Goal: Transaction & Acquisition: Purchase product/service

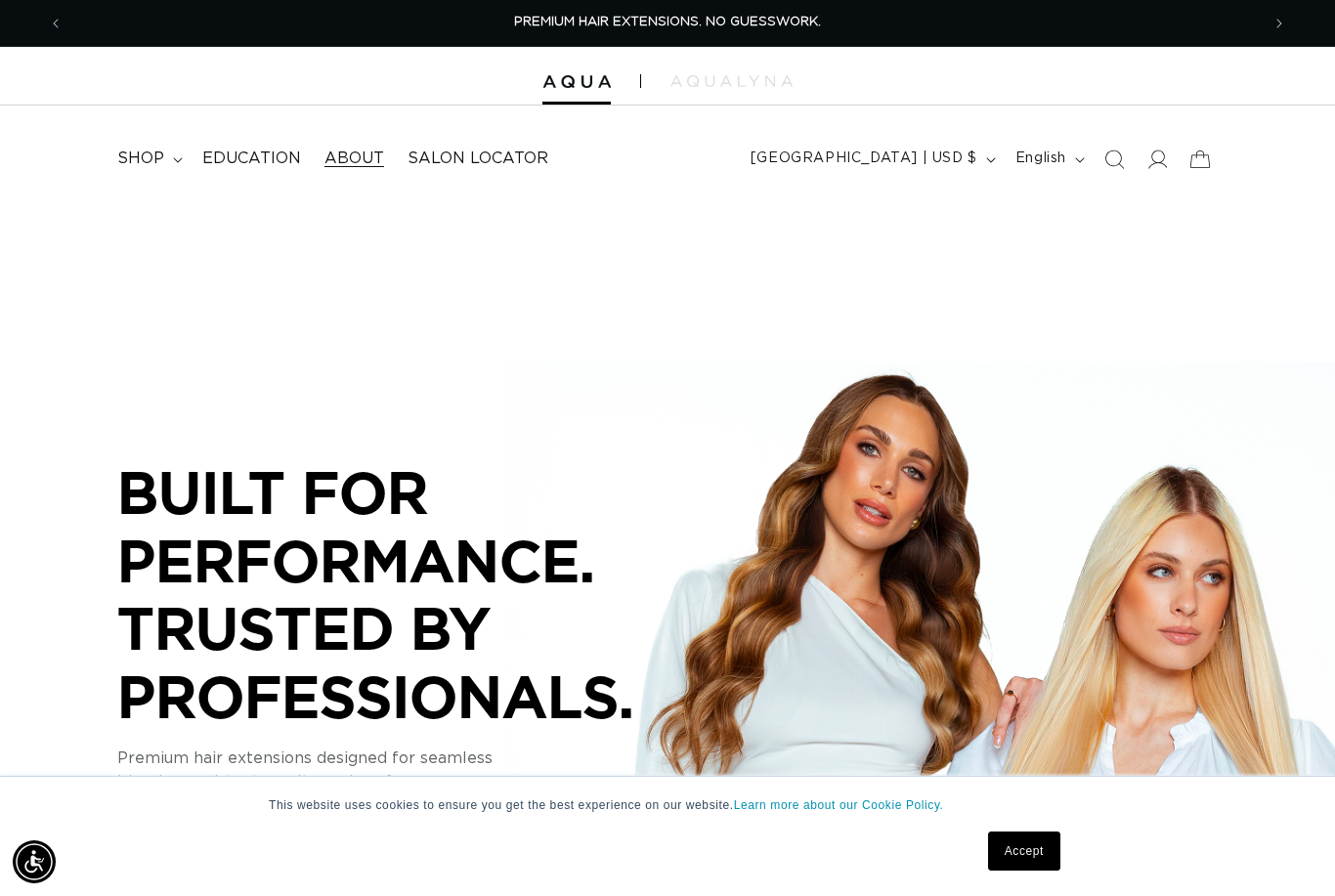
click at [345, 159] on span "About" at bounding box center [354, 158] width 60 height 21
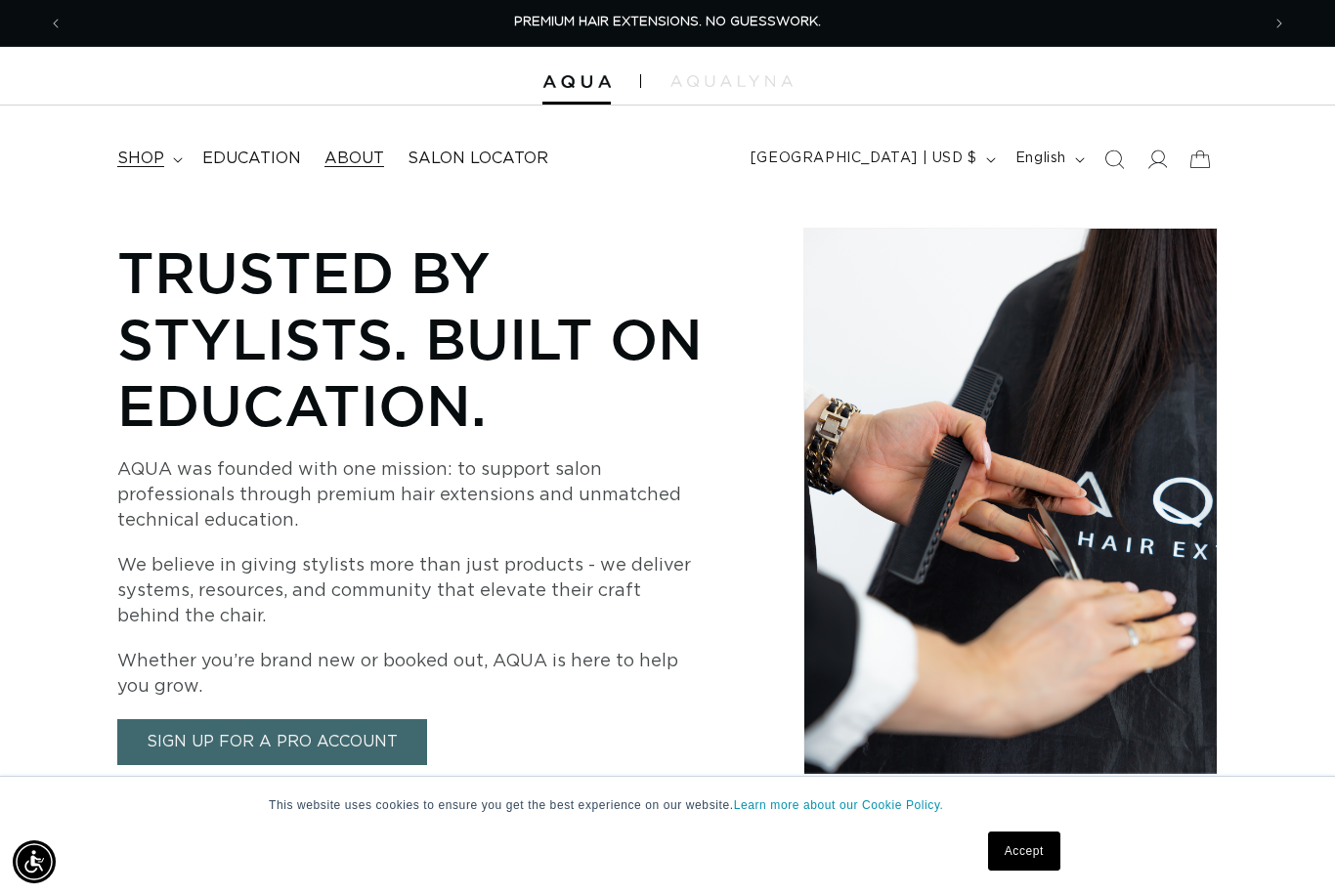
click at [153, 154] on span "shop" at bounding box center [140, 158] width 47 height 21
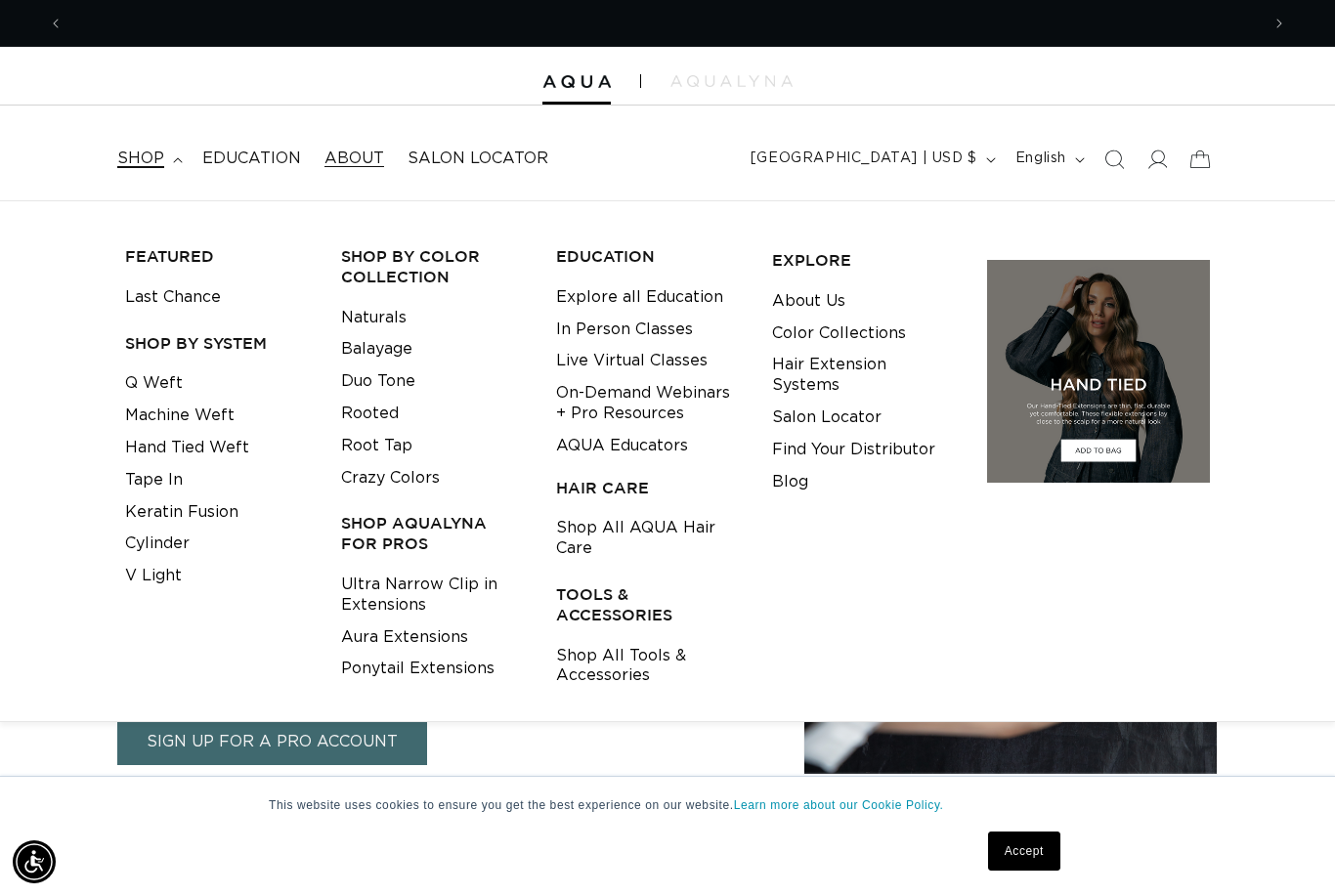
scroll to position [0, 1197]
click at [168, 480] on link "Tape In" at bounding box center [154, 480] width 58 height 32
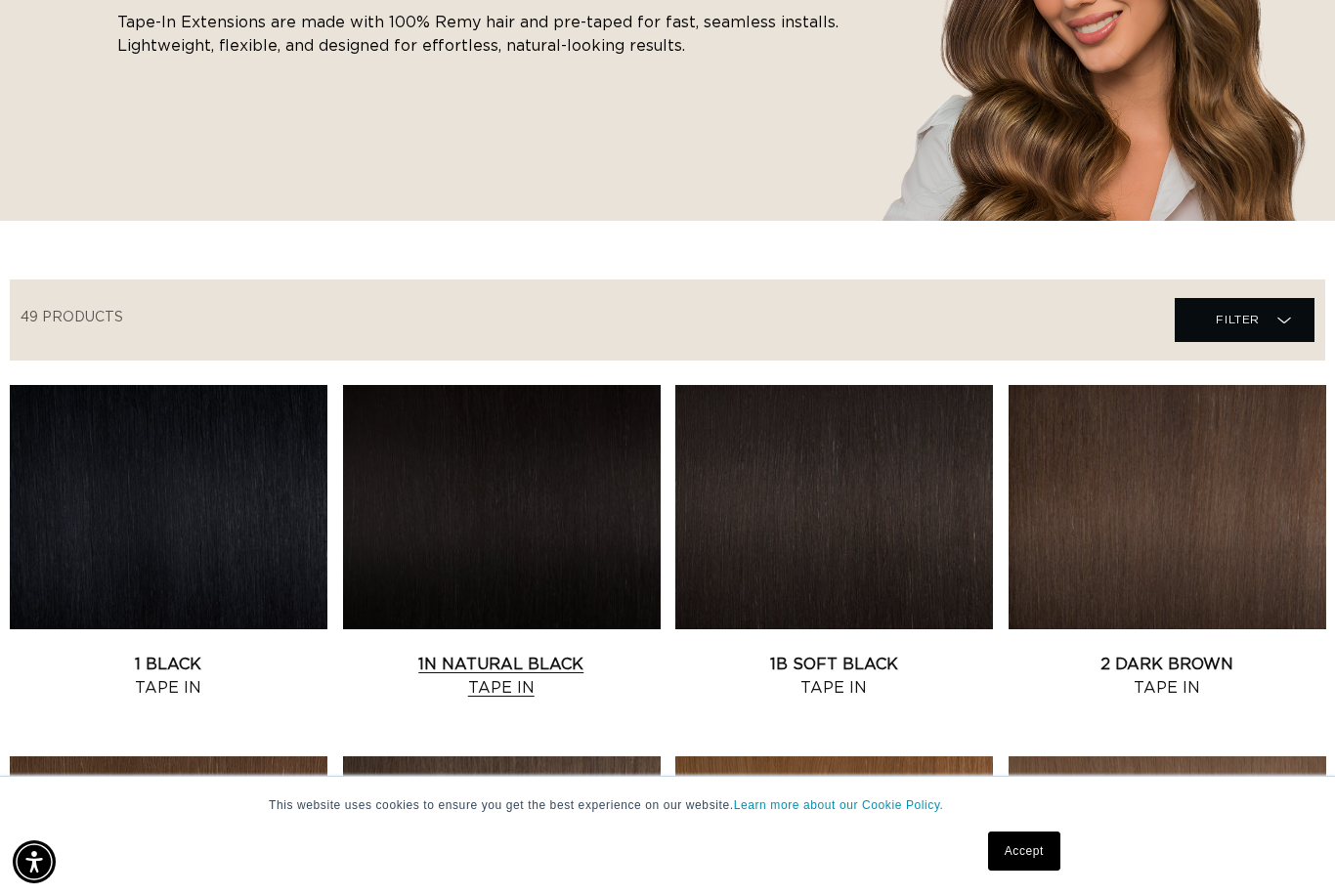
click at [500, 652] on link "1N Natural Black Tape In" at bounding box center [501, 675] width 317 height 47
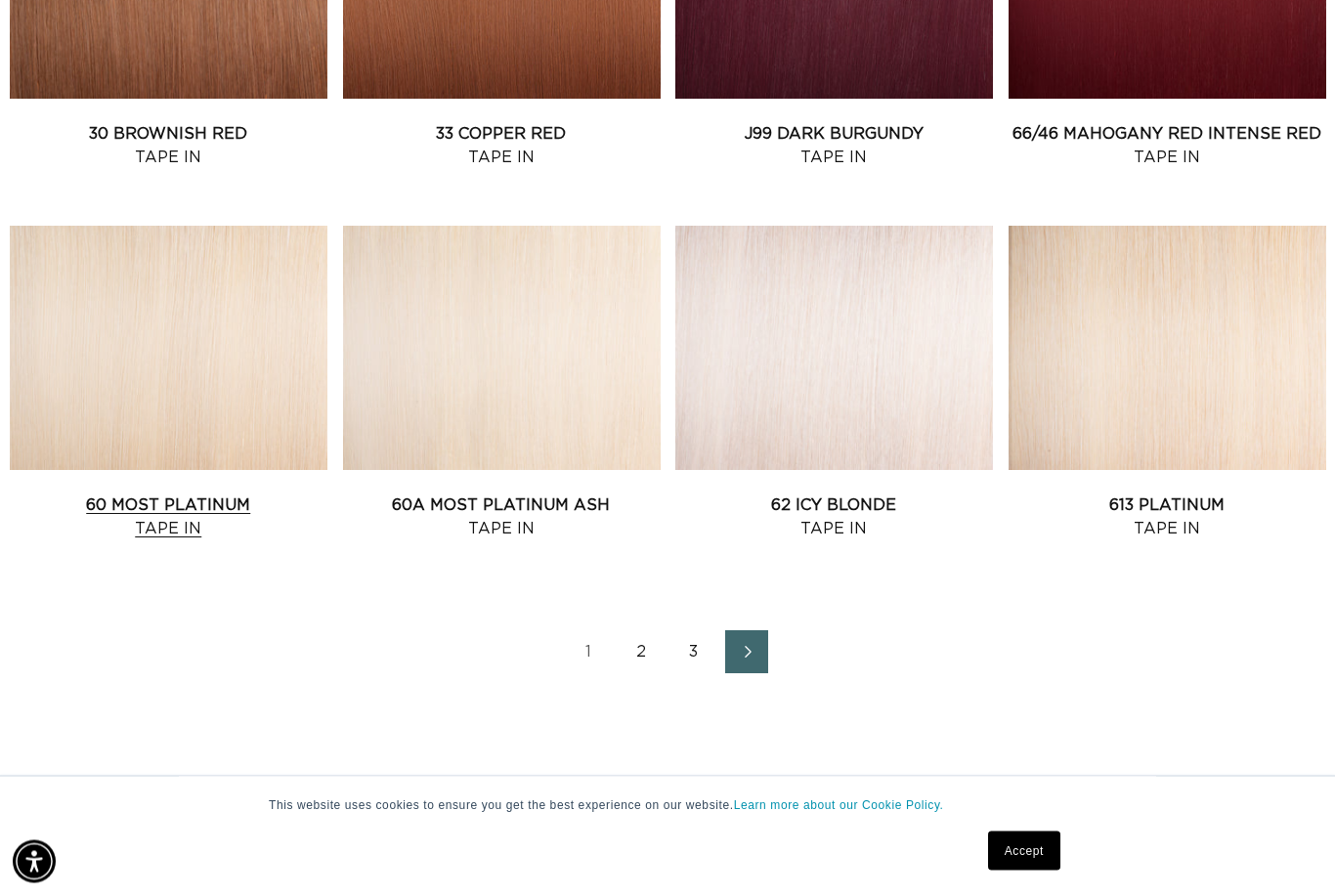
scroll to position [2063, 0]
click at [751, 646] on icon "Next page" at bounding box center [748, 651] width 26 height 14
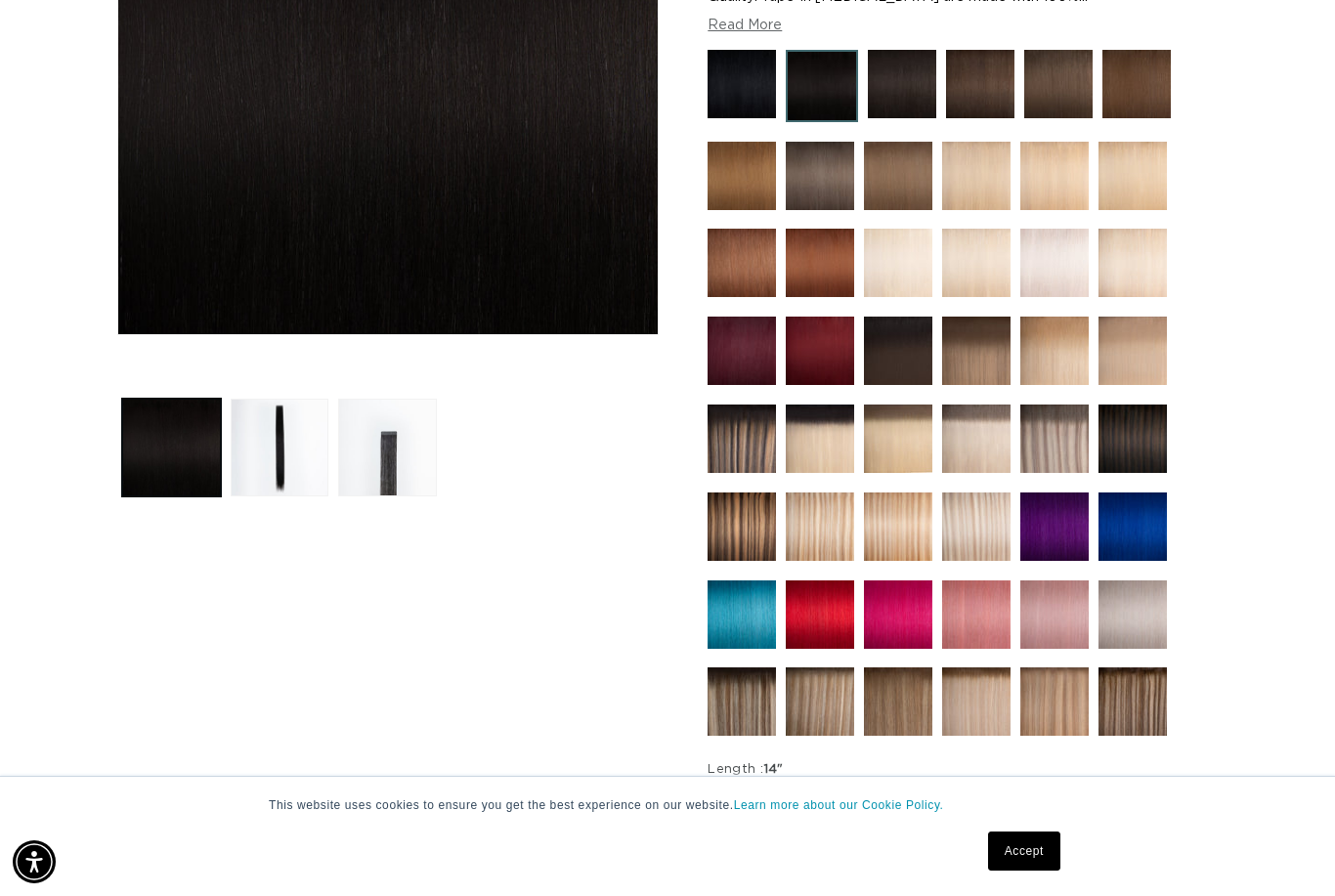
scroll to position [0, 2392]
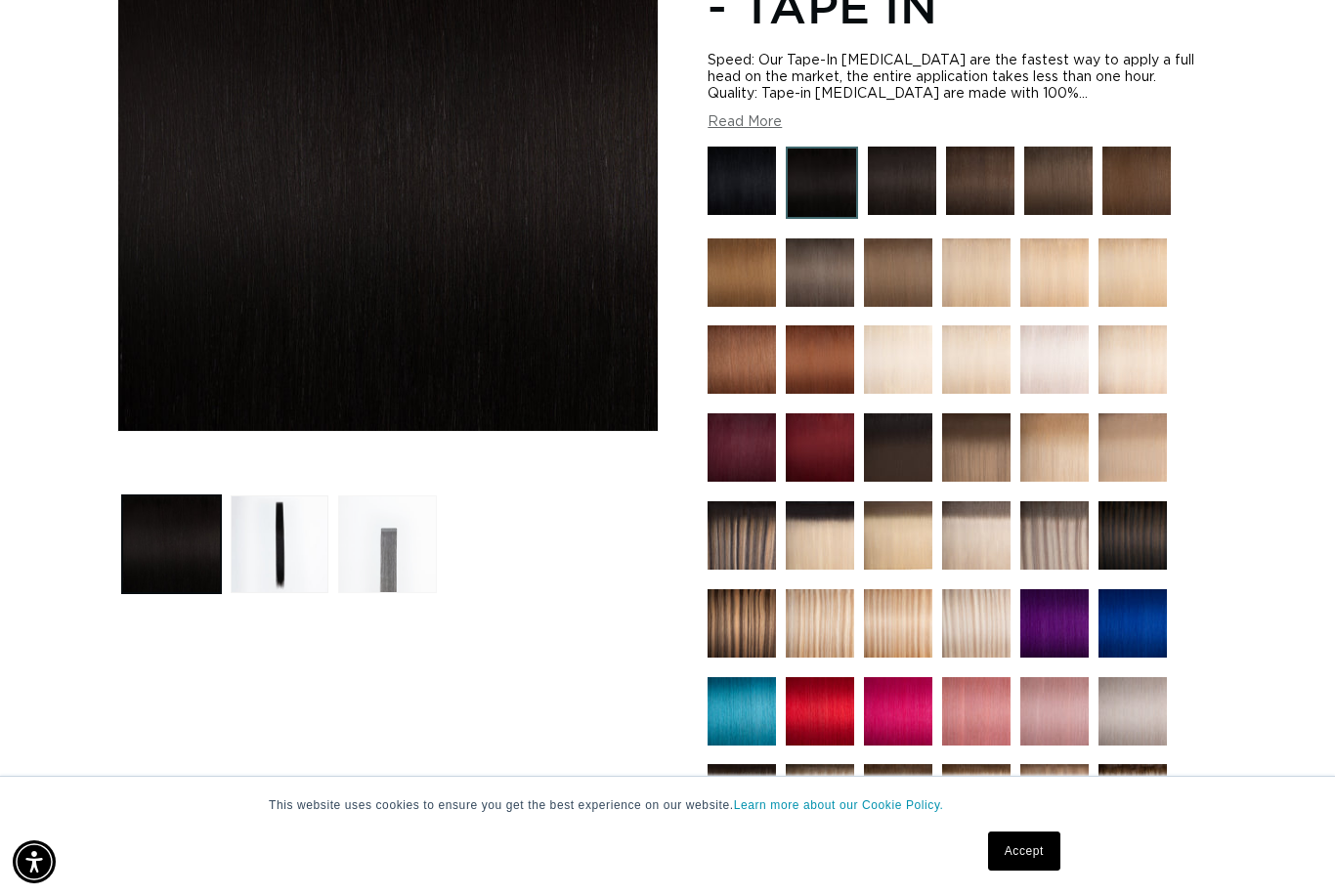
click at [393, 570] on button "Load image 3 in gallery view" at bounding box center [387, 544] width 98 height 98
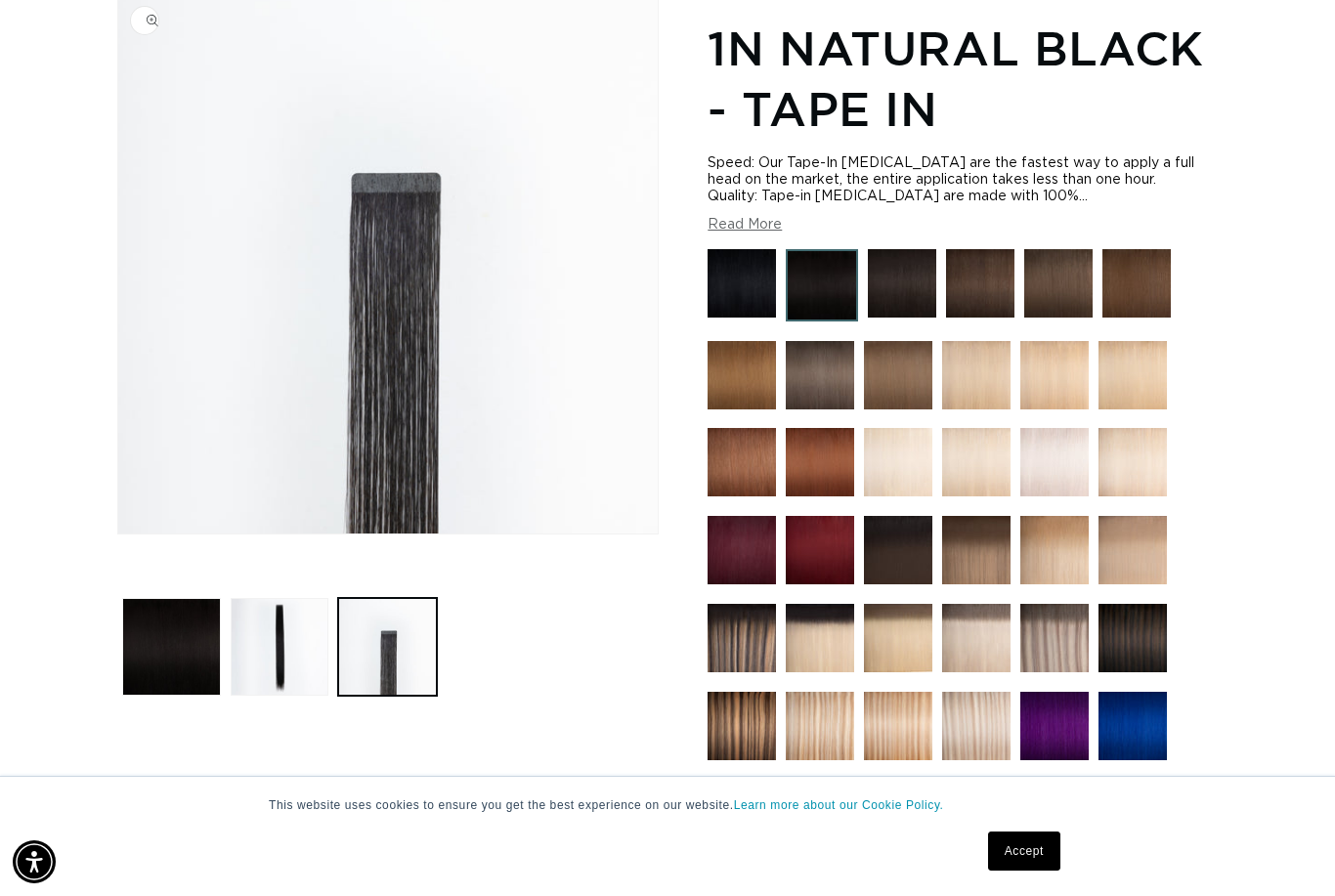
scroll to position [268, 0]
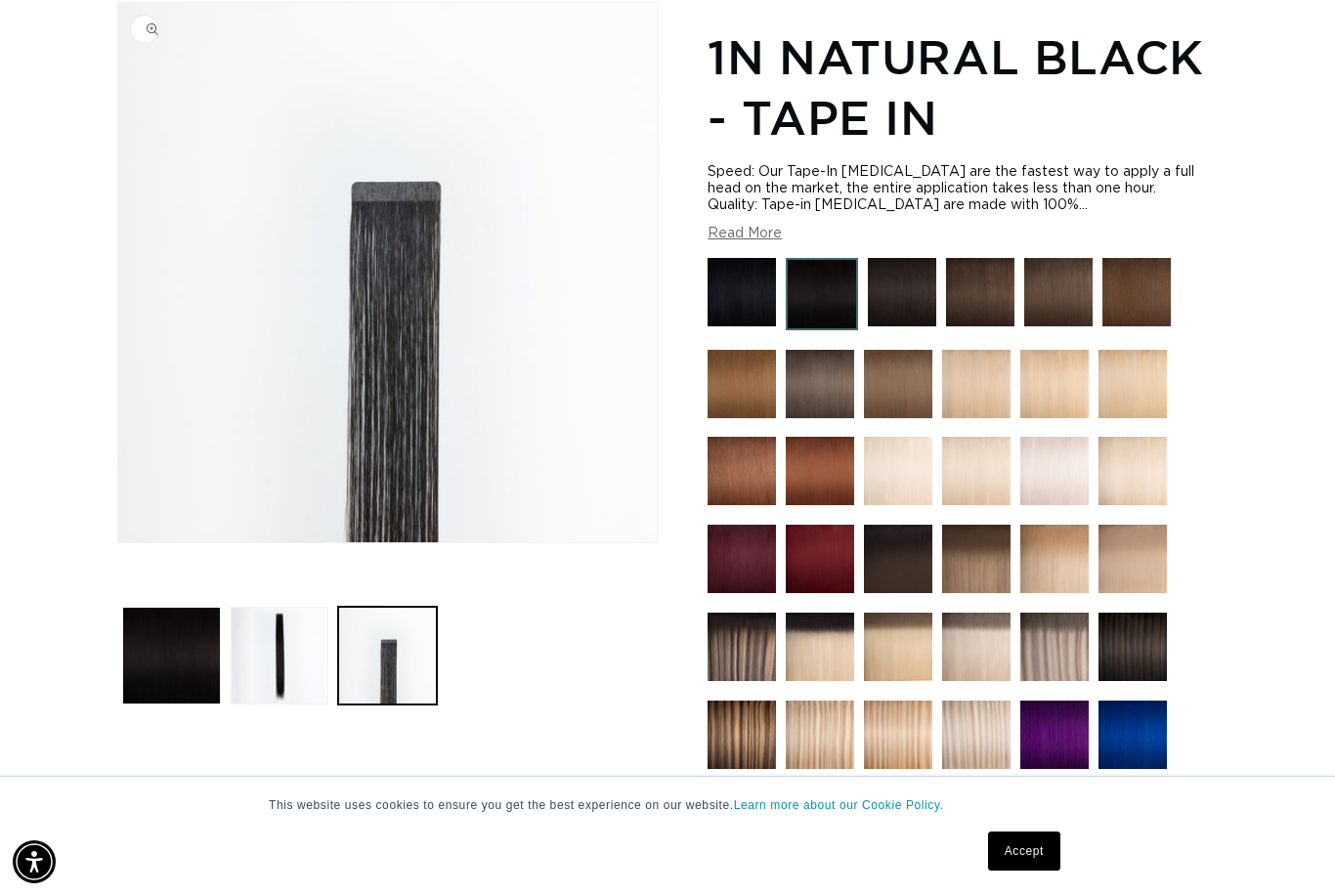
click at [118, 542] on button "Open media 3 in modal" at bounding box center [118, 542] width 0 height 0
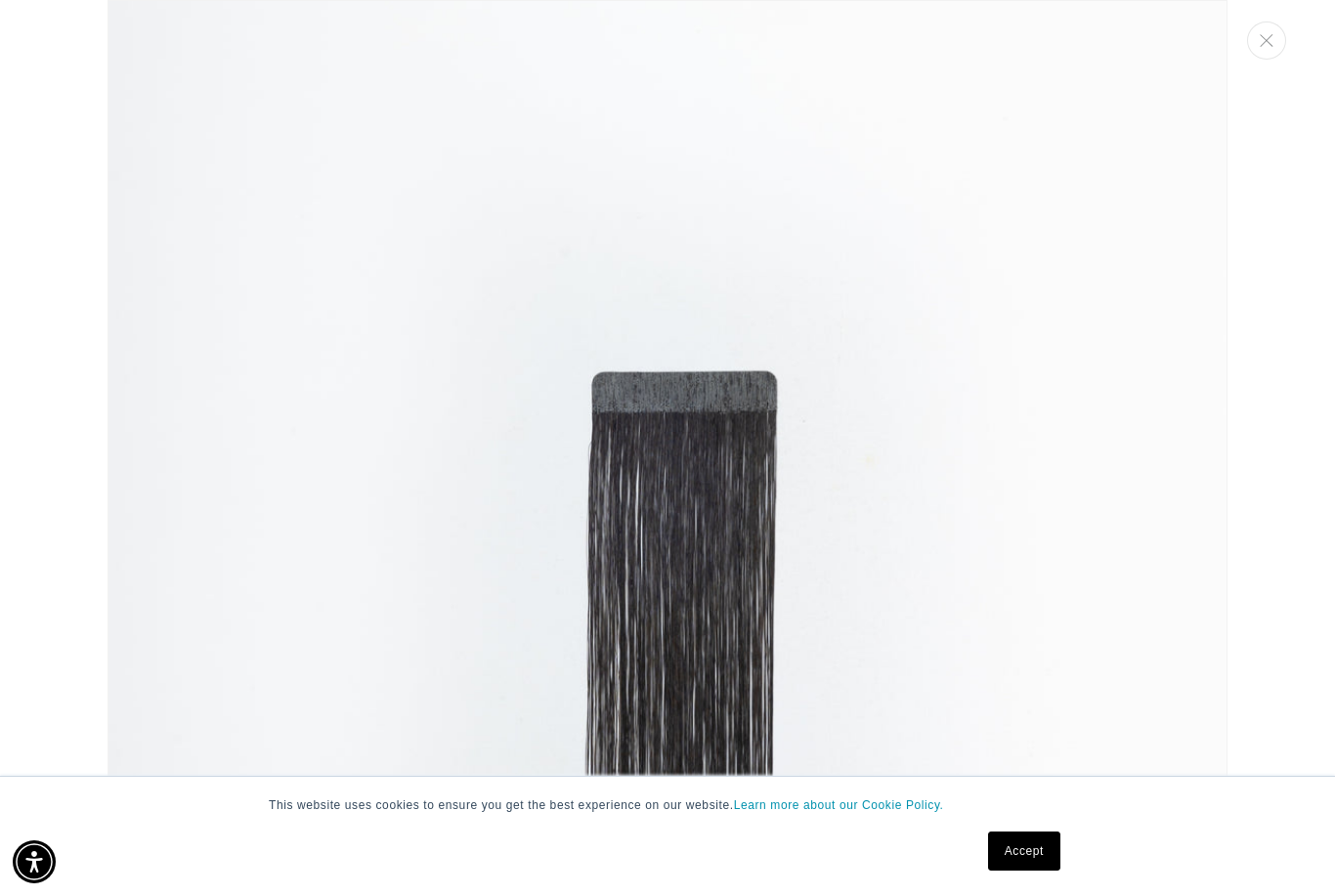
scroll to position [0, 2392]
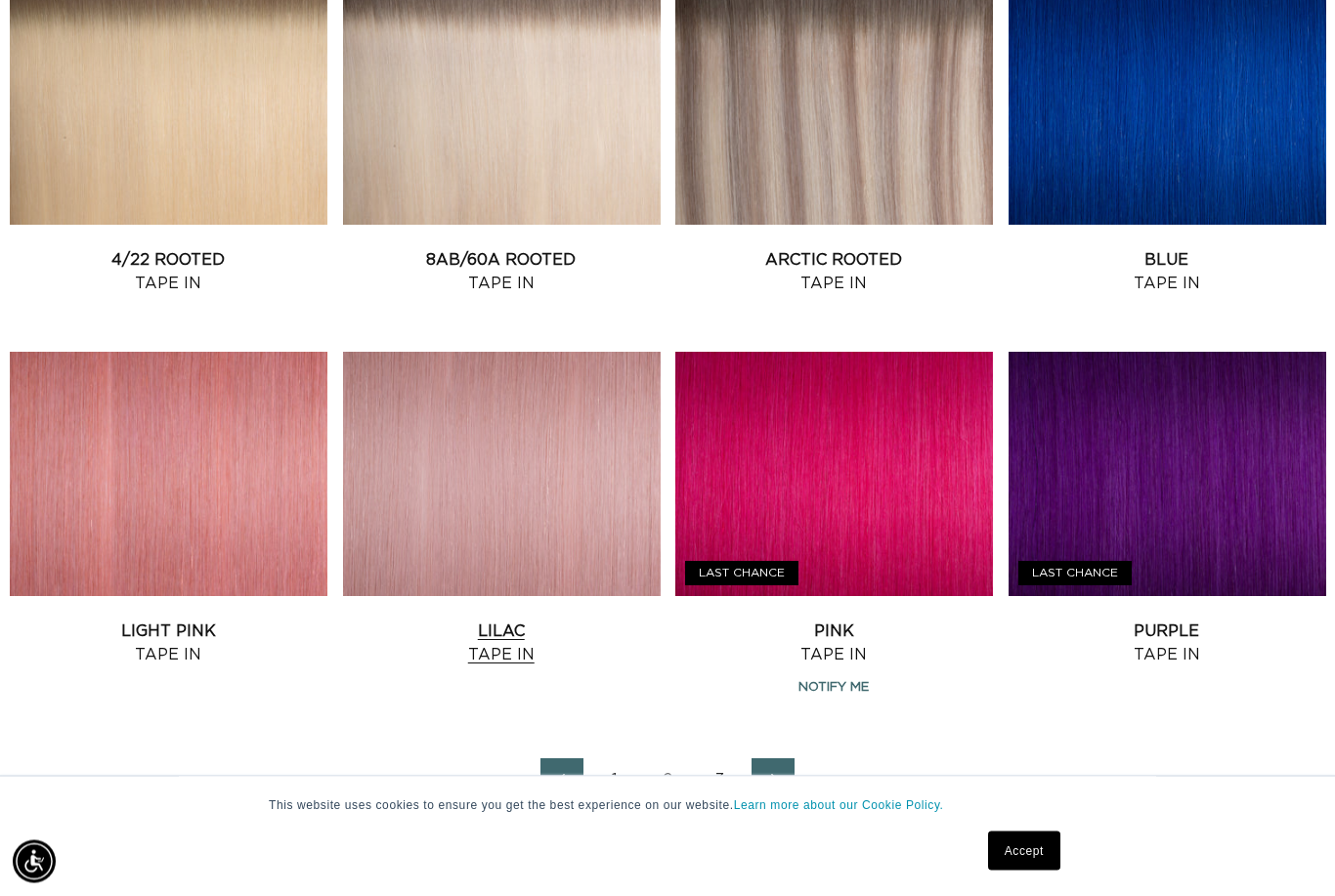
scroll to position [1983, 0]
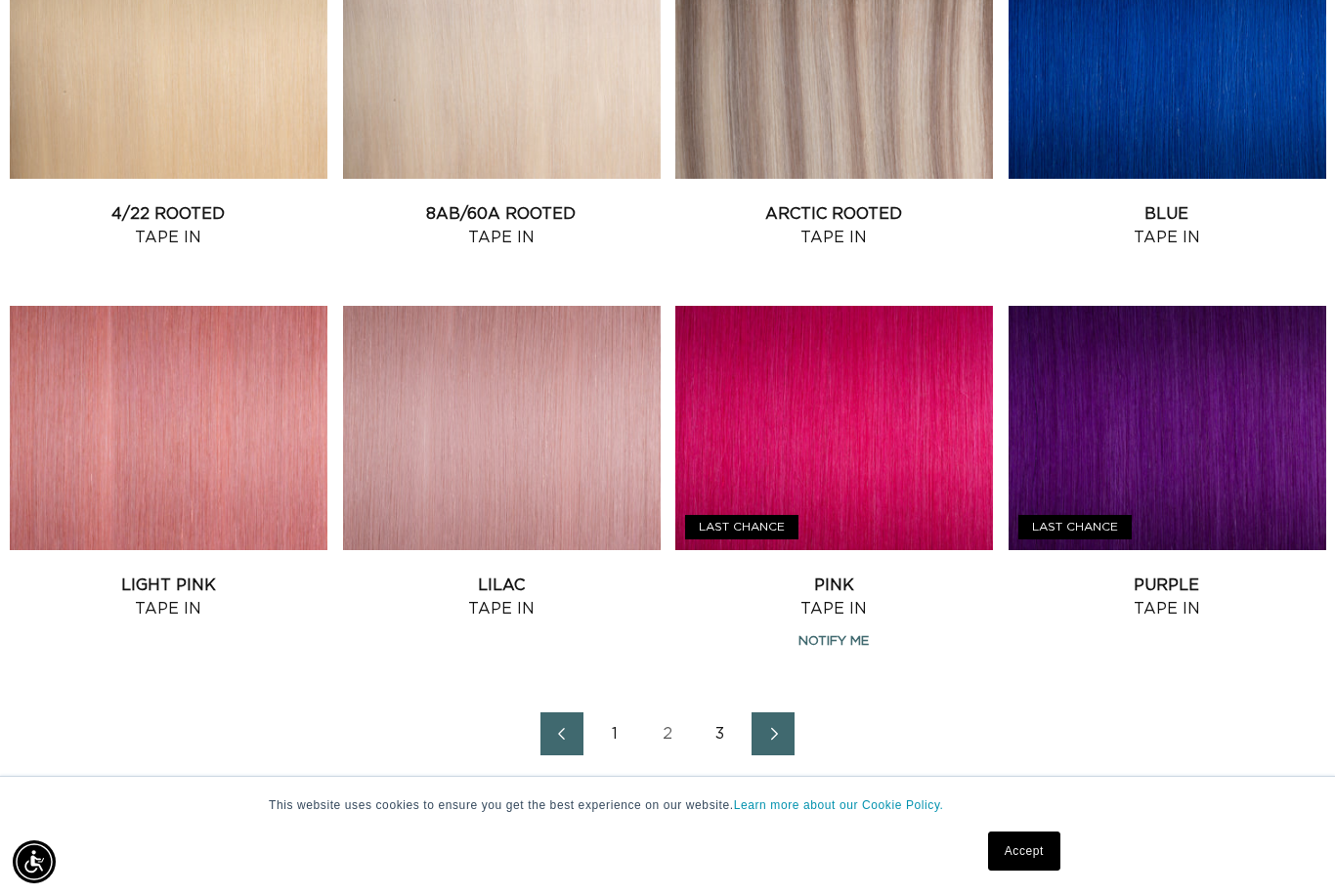
click at [791, 736] on link "Next page" at bounding box center [773, 733] width 43 height 43
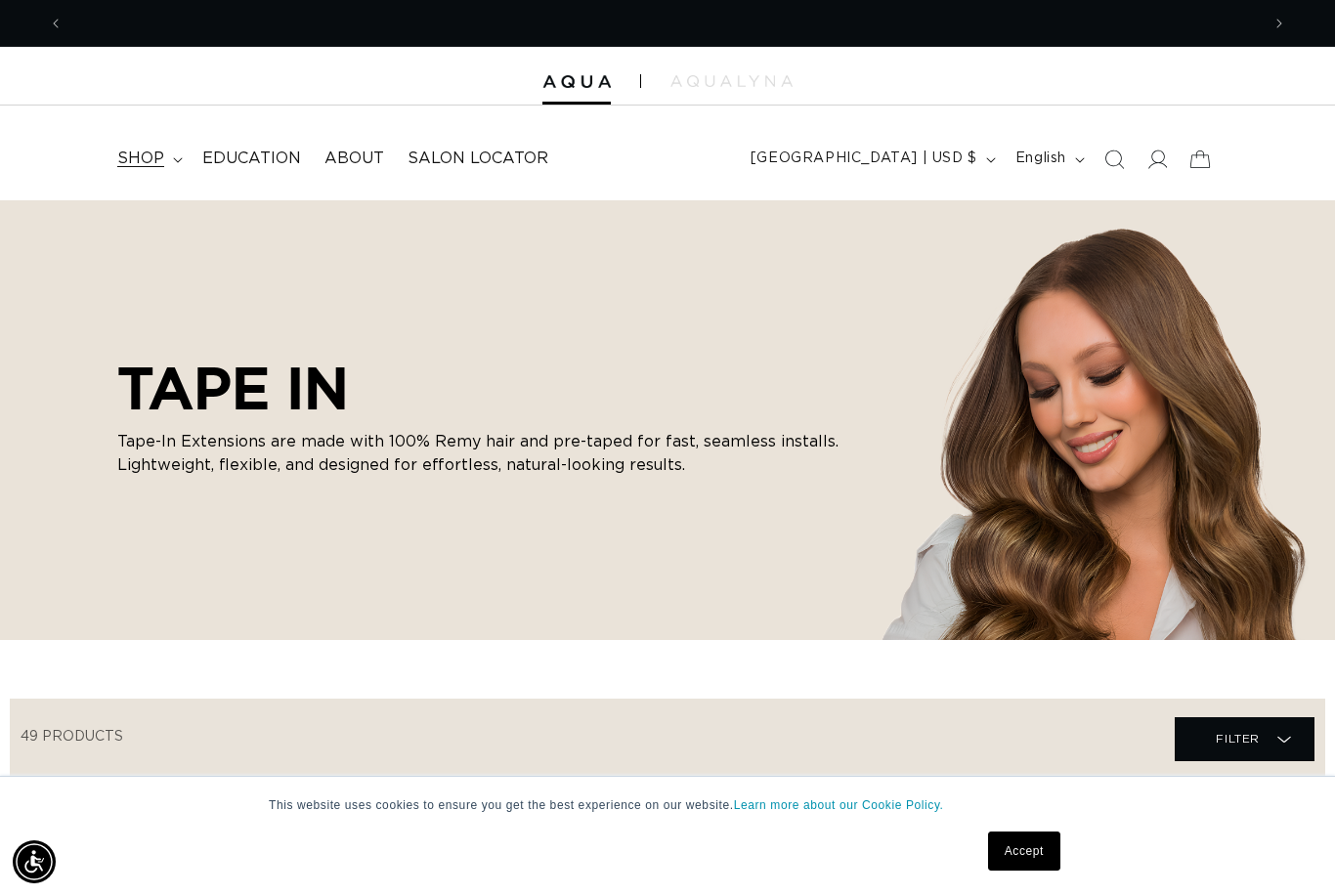
scroll to position [0, 1197]
click at [167, 155] on summary "shop" at bounding box center [147, 159] width 85 height 44
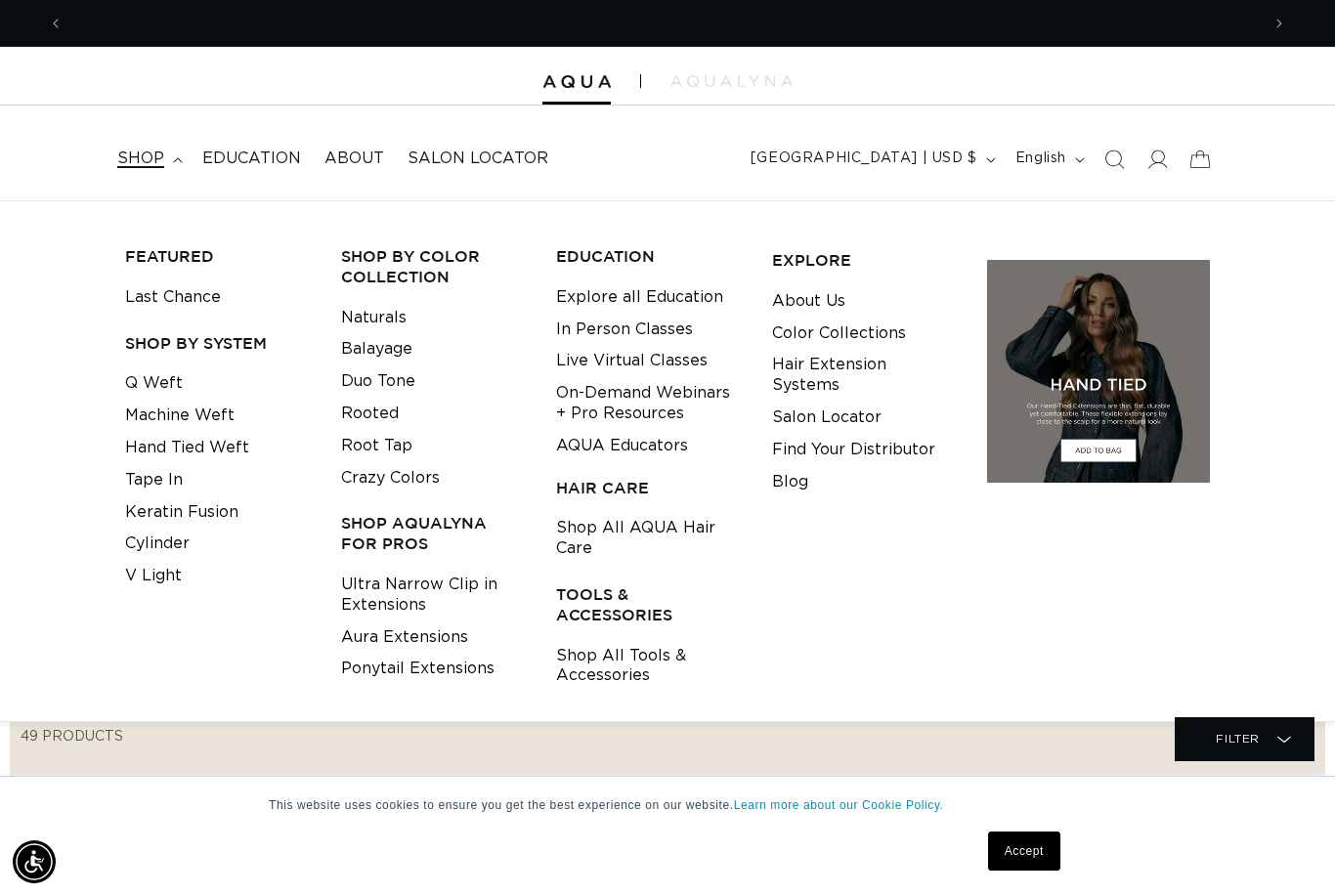
scroll to position [0, 2392]
click at [349, 166] on span "About" at bounding box center [354, 158] width 60 height 21
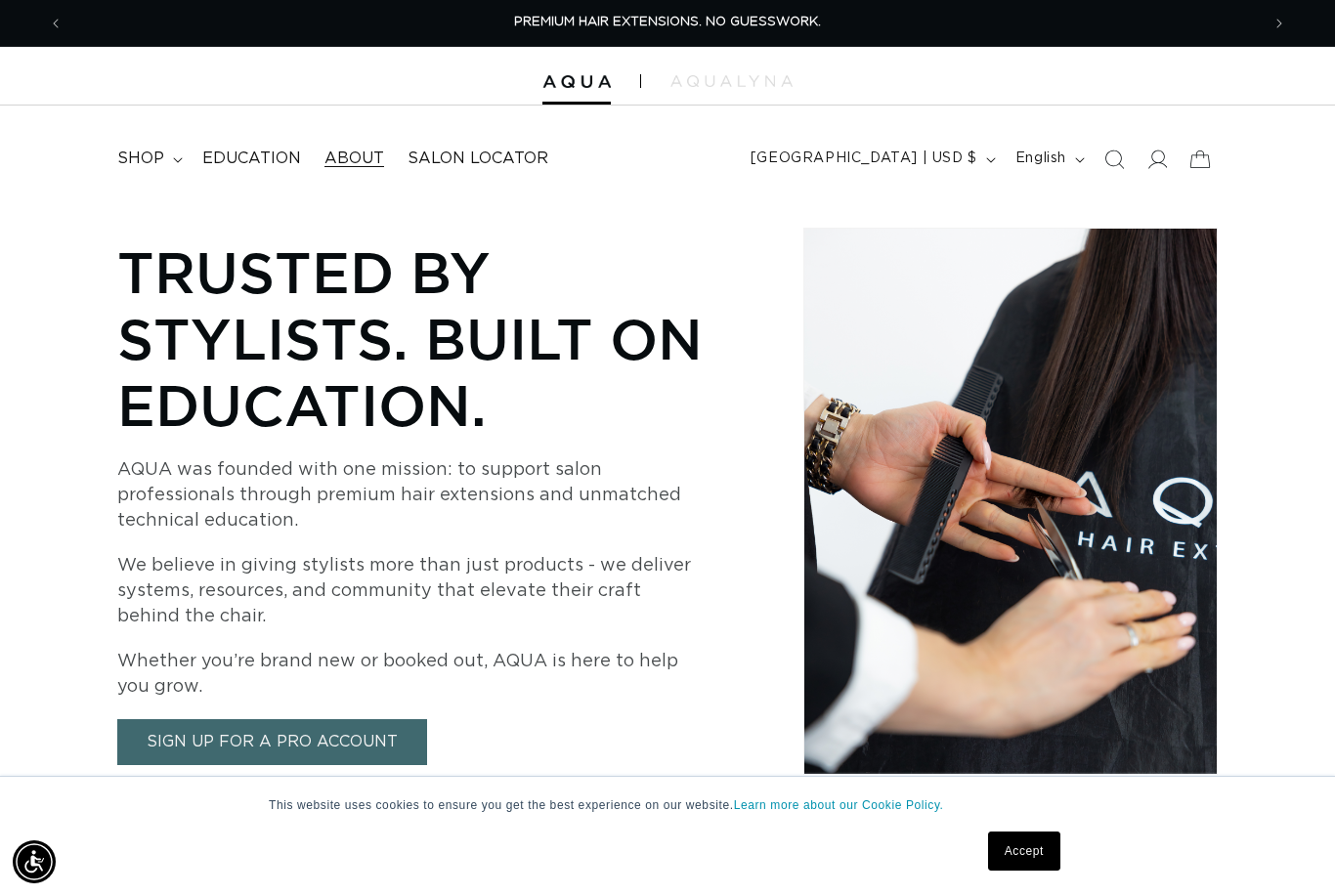
click at [351, 741] on link "Sign Up for a Pro Account" at bounding box center [272, 742] width 309 height 46
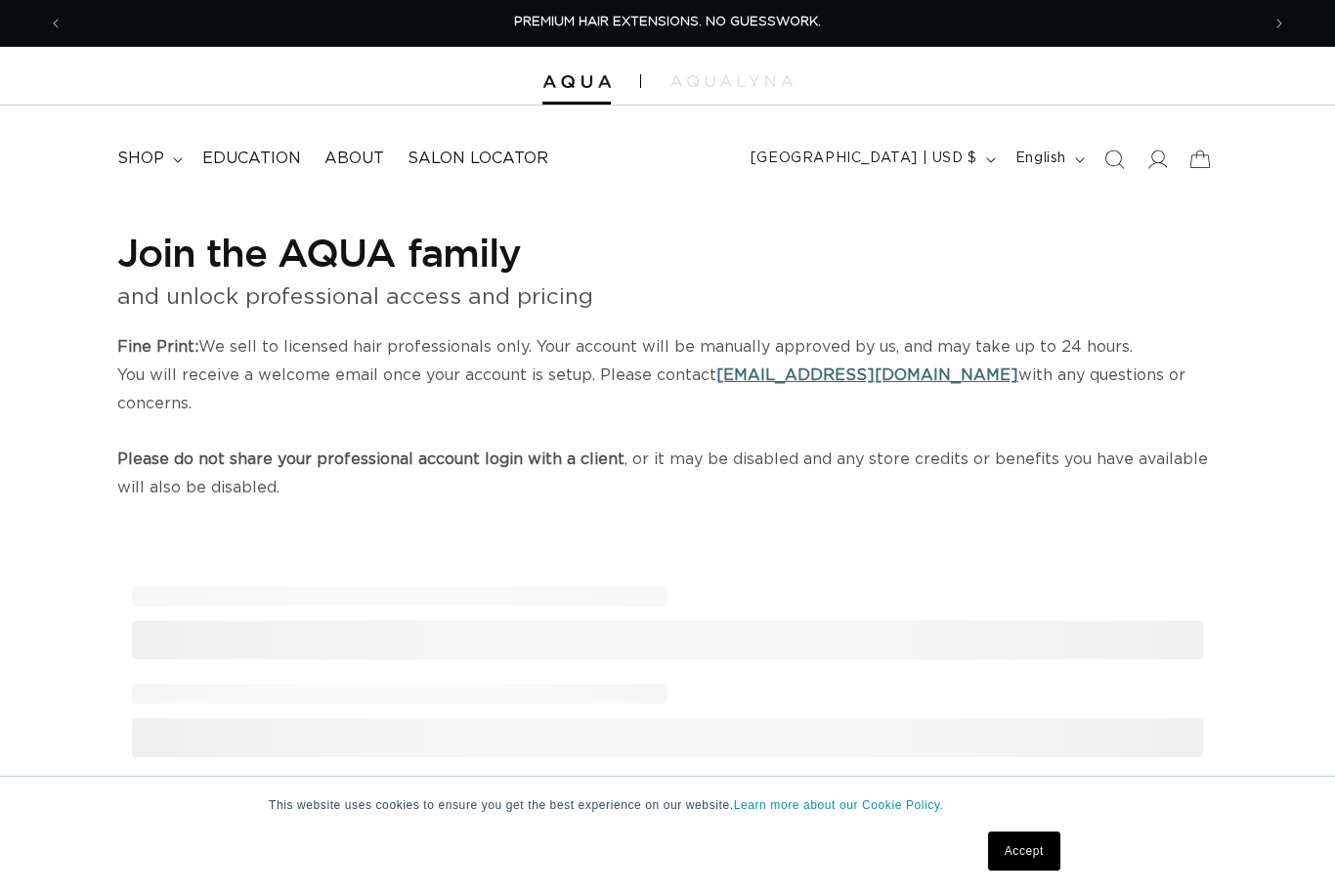
select select "US"
select select "[GEOGRAPHIC_DATA]"
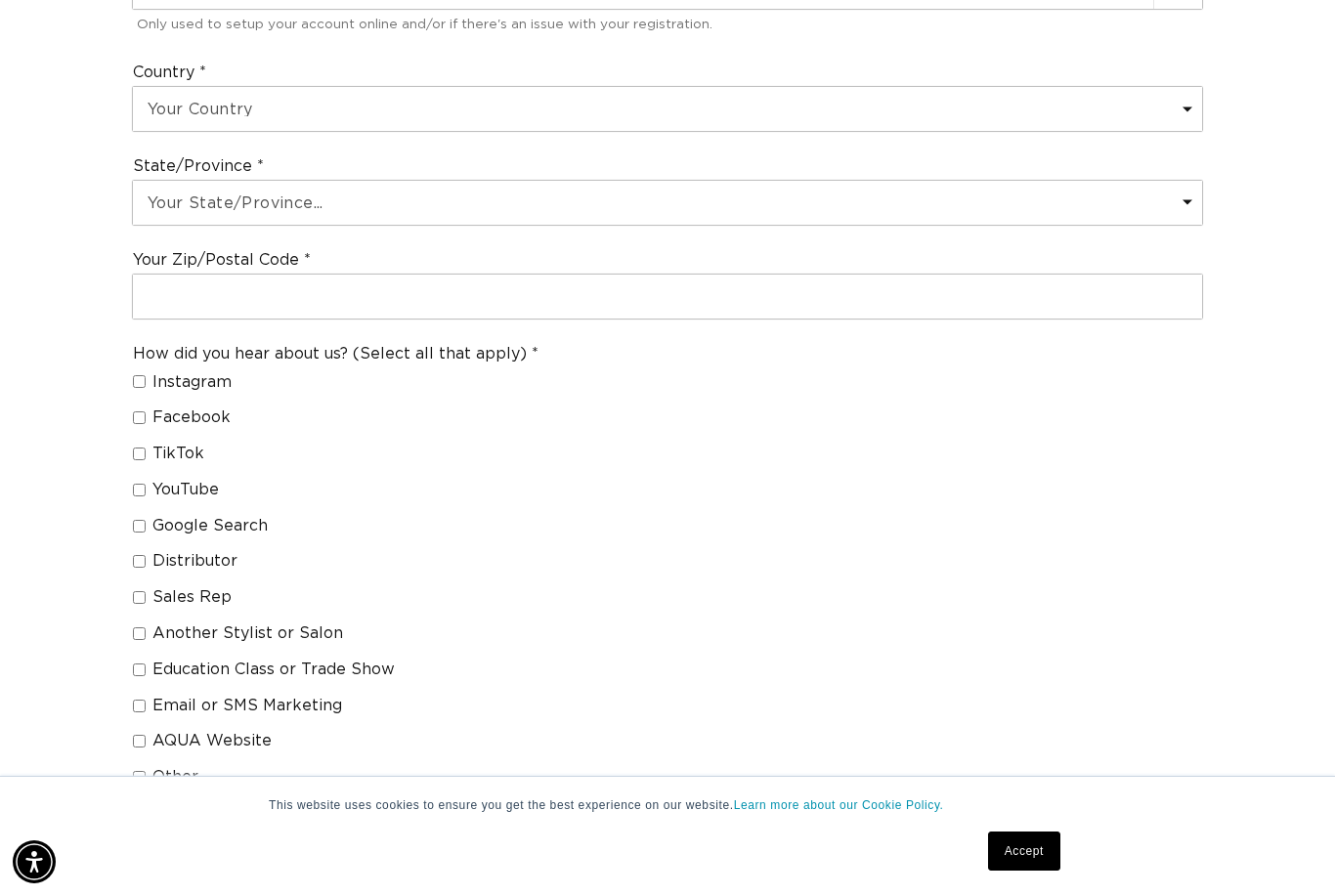
scroll to position [0, 2392]
